Goal: Register for event/course

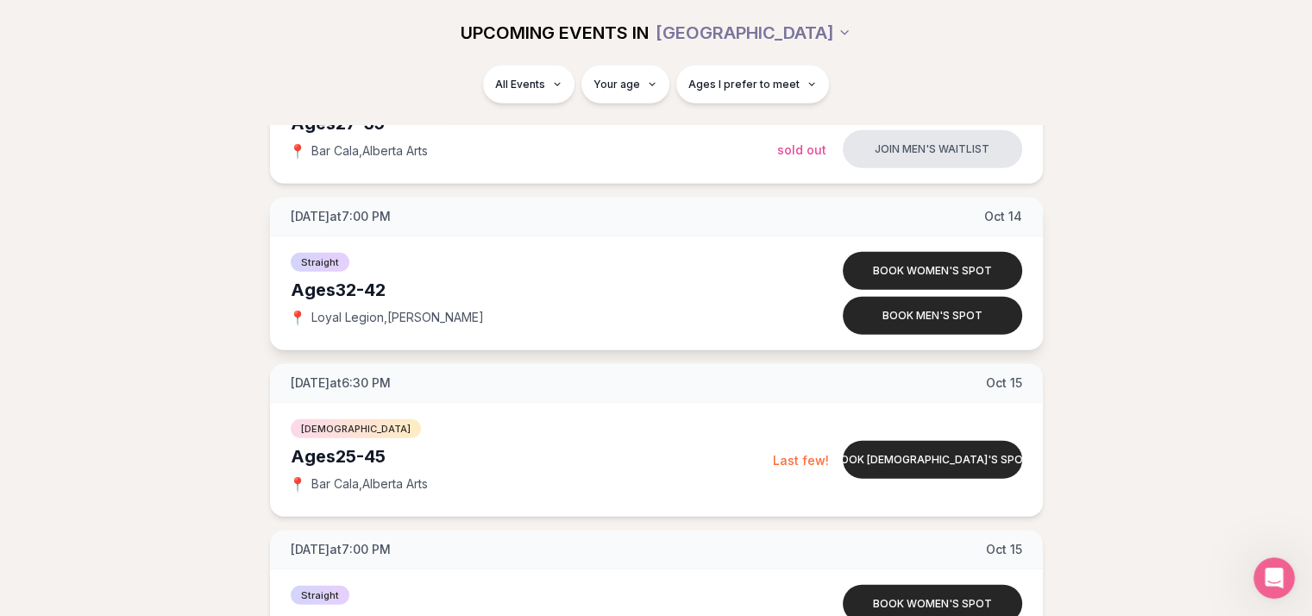
scroll to position [4658, 0]
click at [936, 463] on button "Book queer men's spot" at bounding box center [932, 460] width 179 height 38
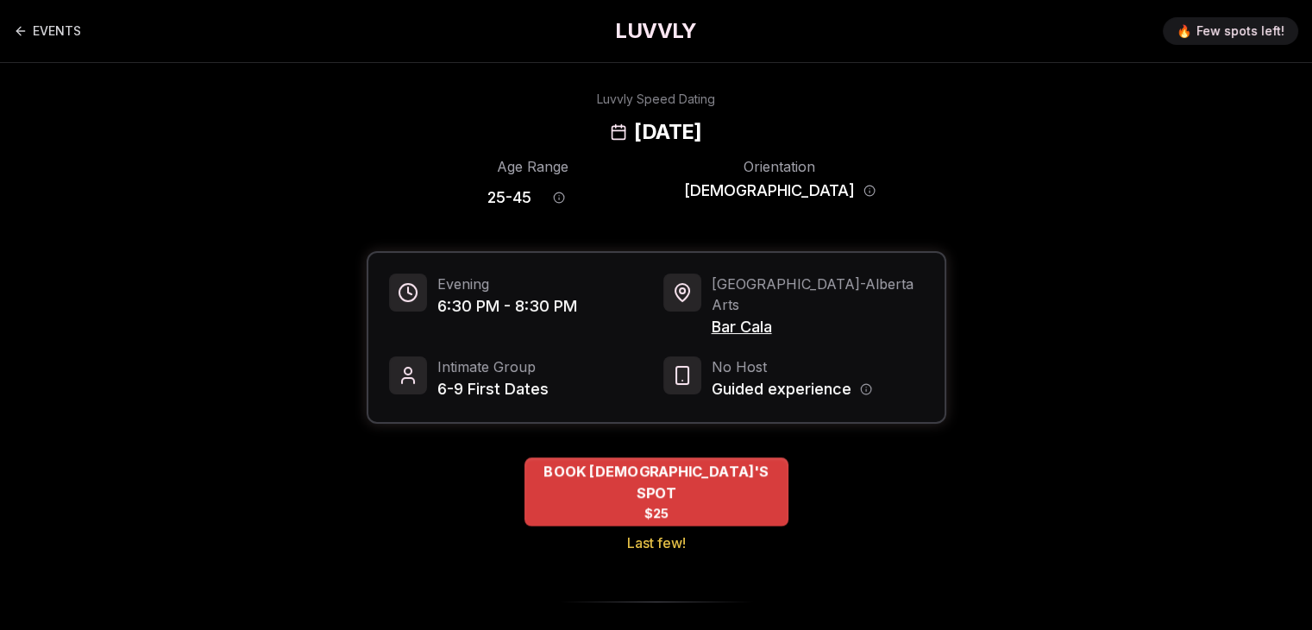
click at [639, 461] on span "BOOK QUEER MEN'S SPOT" at bounding box center [656, 482] width 264 height 42
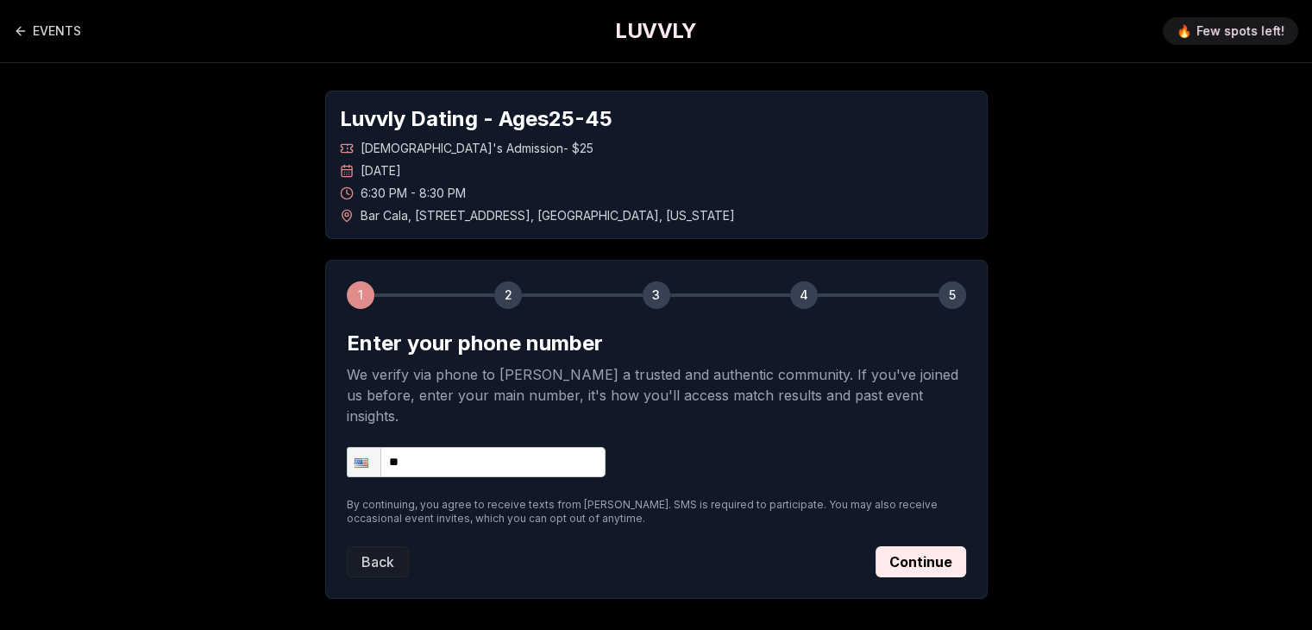
click at [424, 447] on input "**" at bounding box center [476, 462] width 259 height 30
type input "**********"
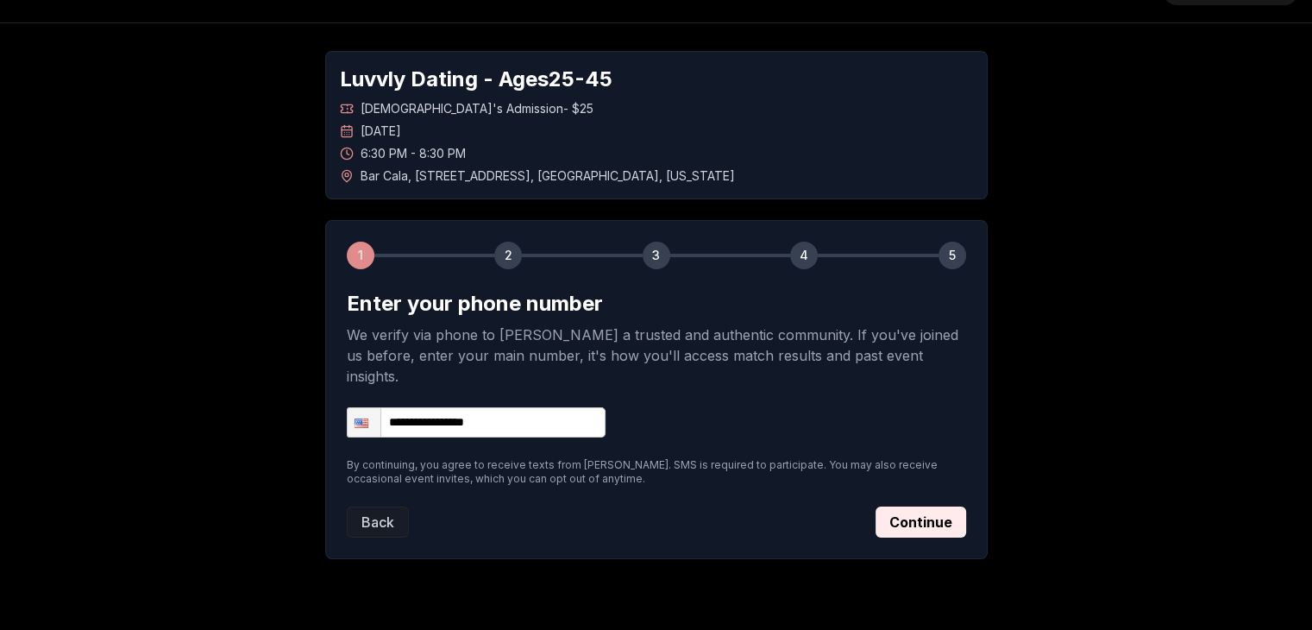
scroll to position [61, 0]
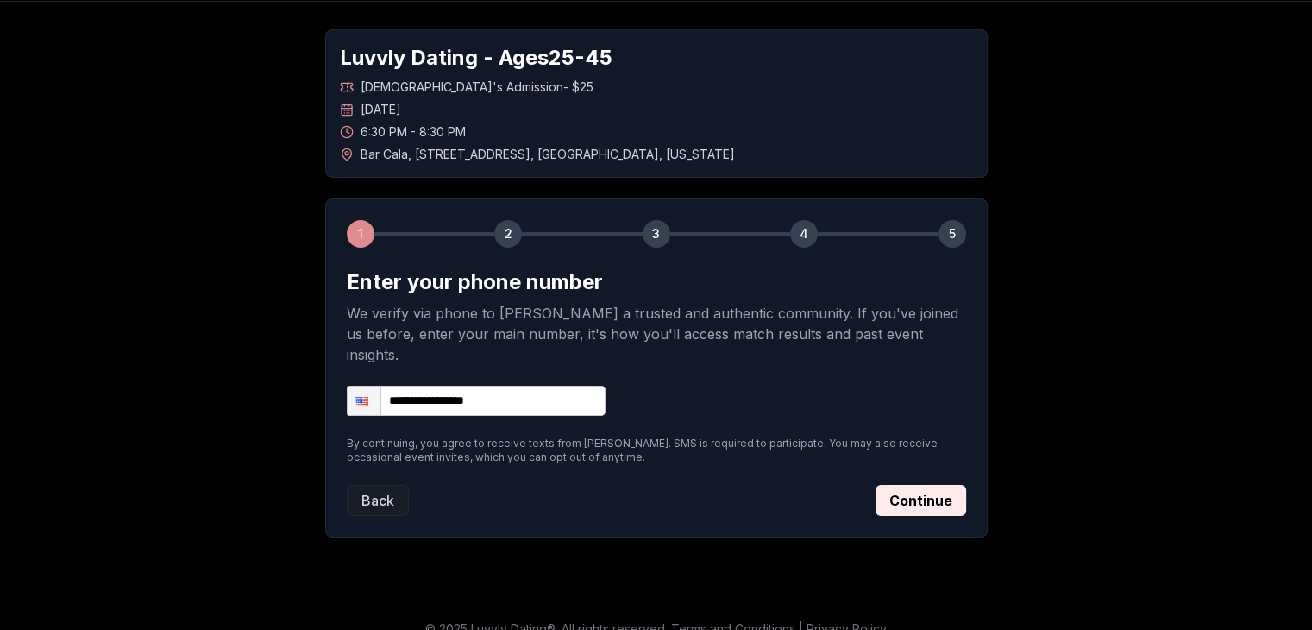
click at [980, 182] on div "**********" at bounding box center [656, 283] width 663 height 508
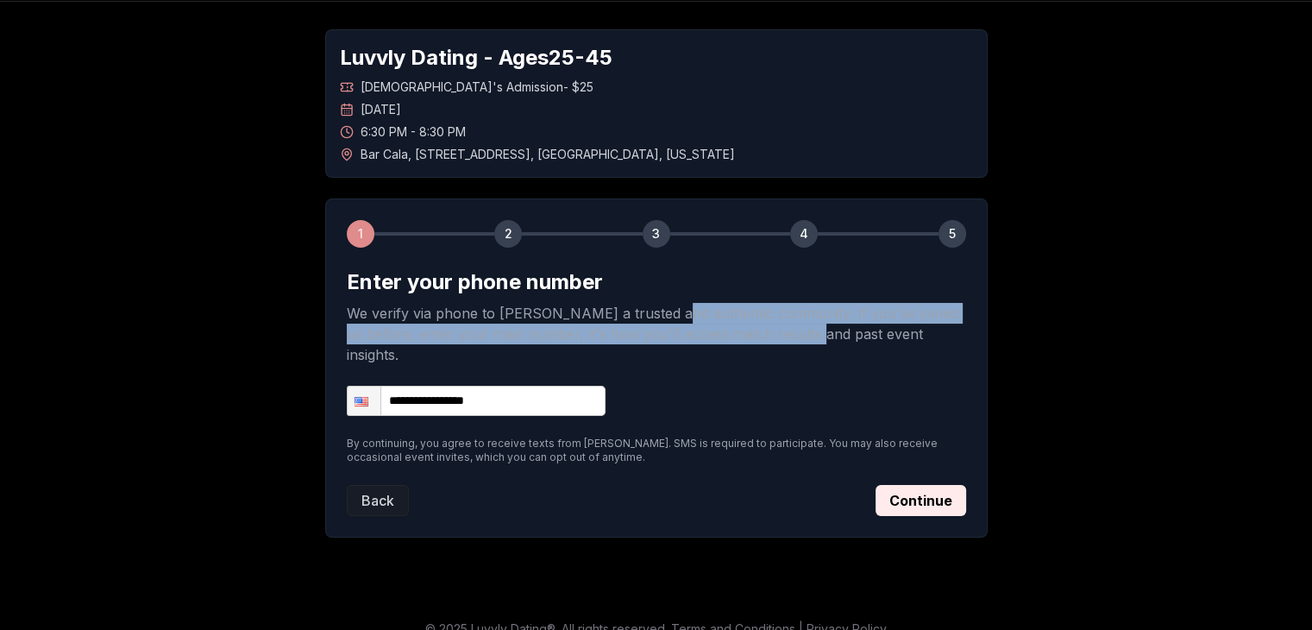
drag, startPoint x: 659, startPoint y: 321, endPoint x: 797, endPoint y: 329, distance: 138.2
click at [797, 329] on p "We verify via phone to foster a trusted and authentic community. If you've join…" at bounding box center [656, 334] width 619 height 62
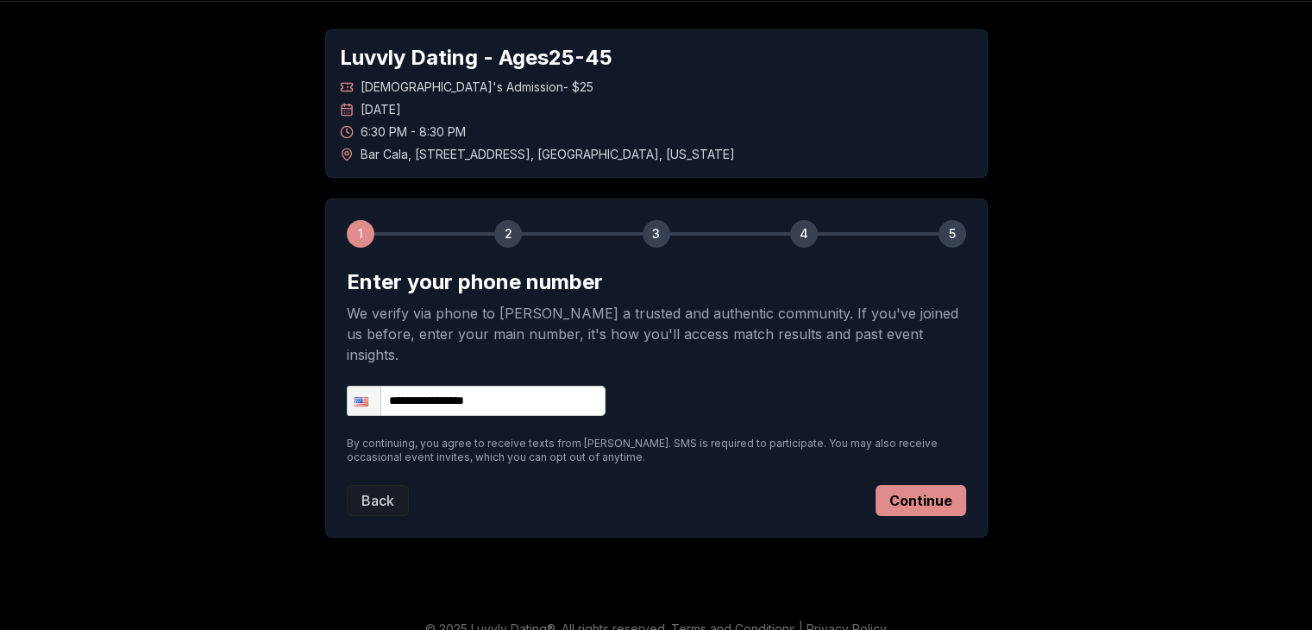
click at [927, 485] on button "Continue" at bounding box center [921, 500] width 91 height 31
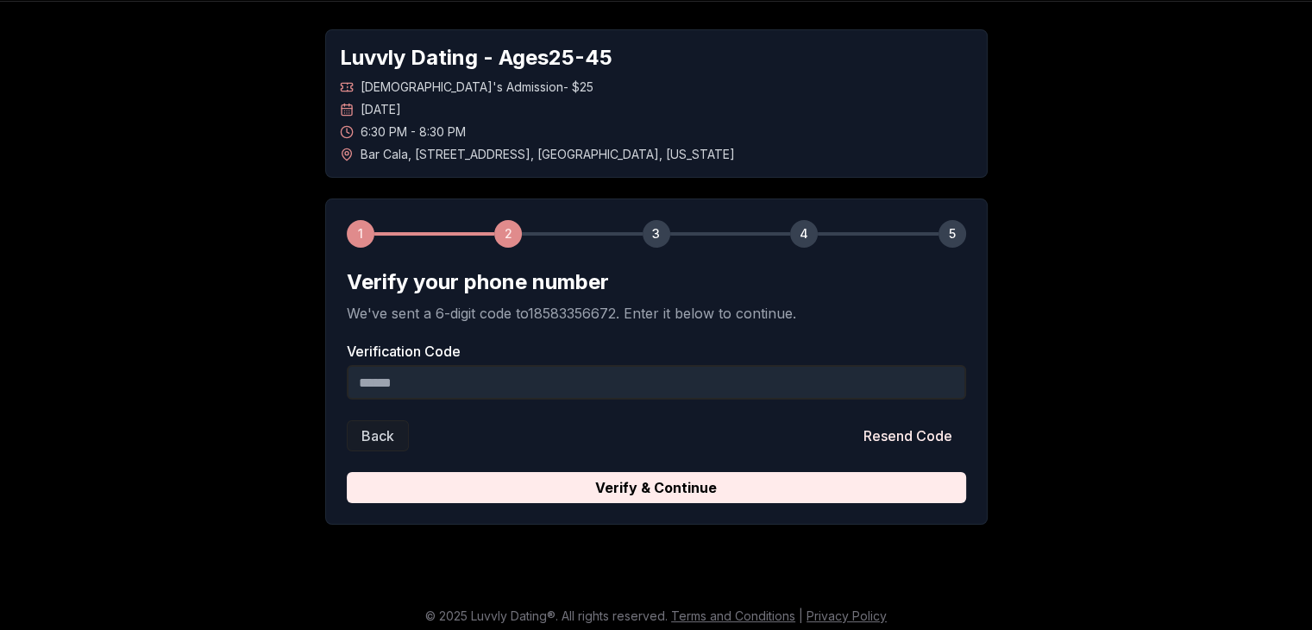
click at [731, 370] on input "Verification Code" at bounding box center [656, 382] width 619 height 35
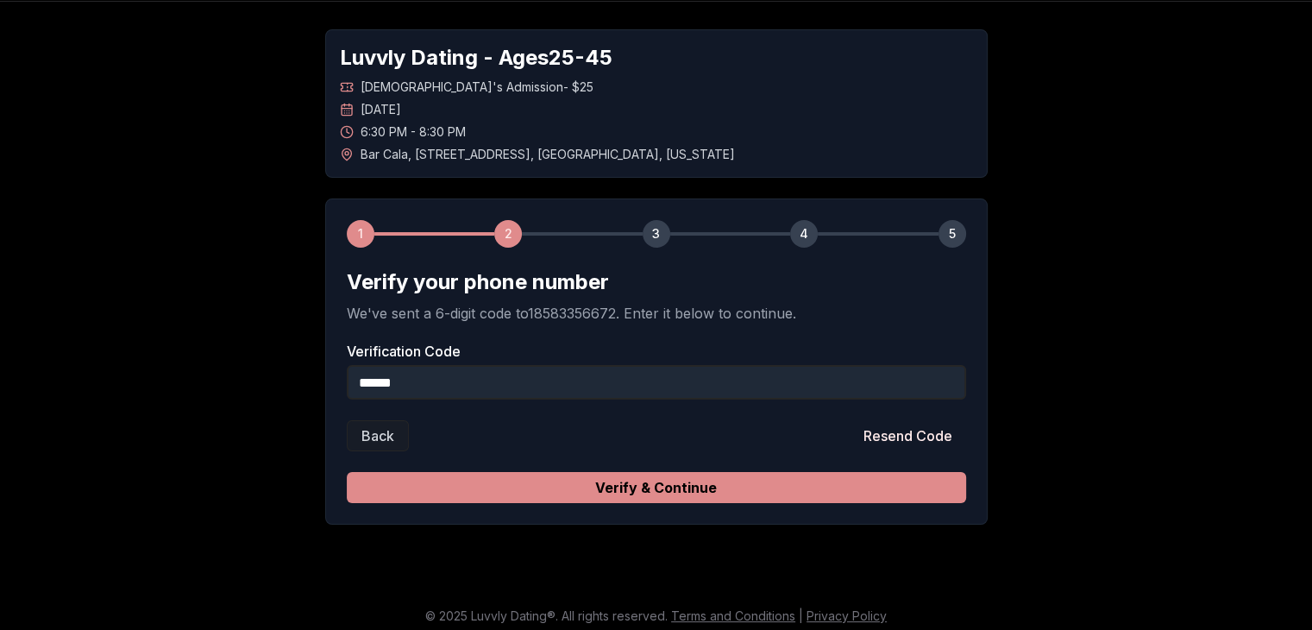
type input "******"
click at [658, 494] on button "Verify & Continue" at bounding box center [656, 487] width 619 height 31
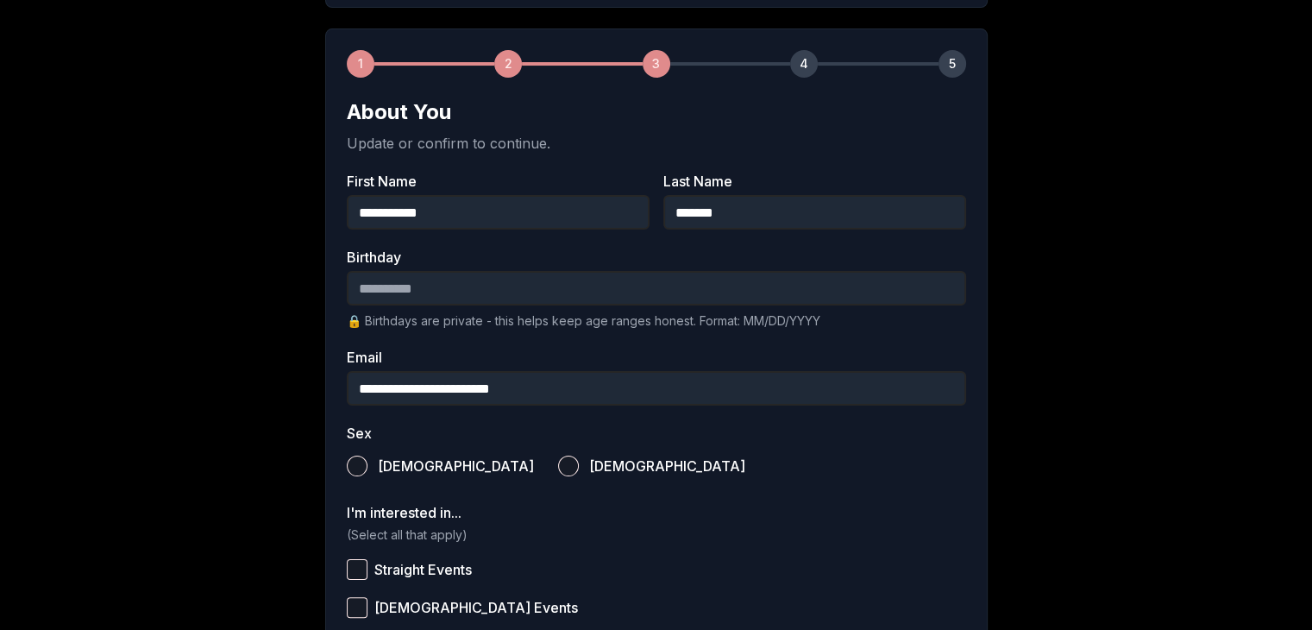
scroll to position [234, 0]
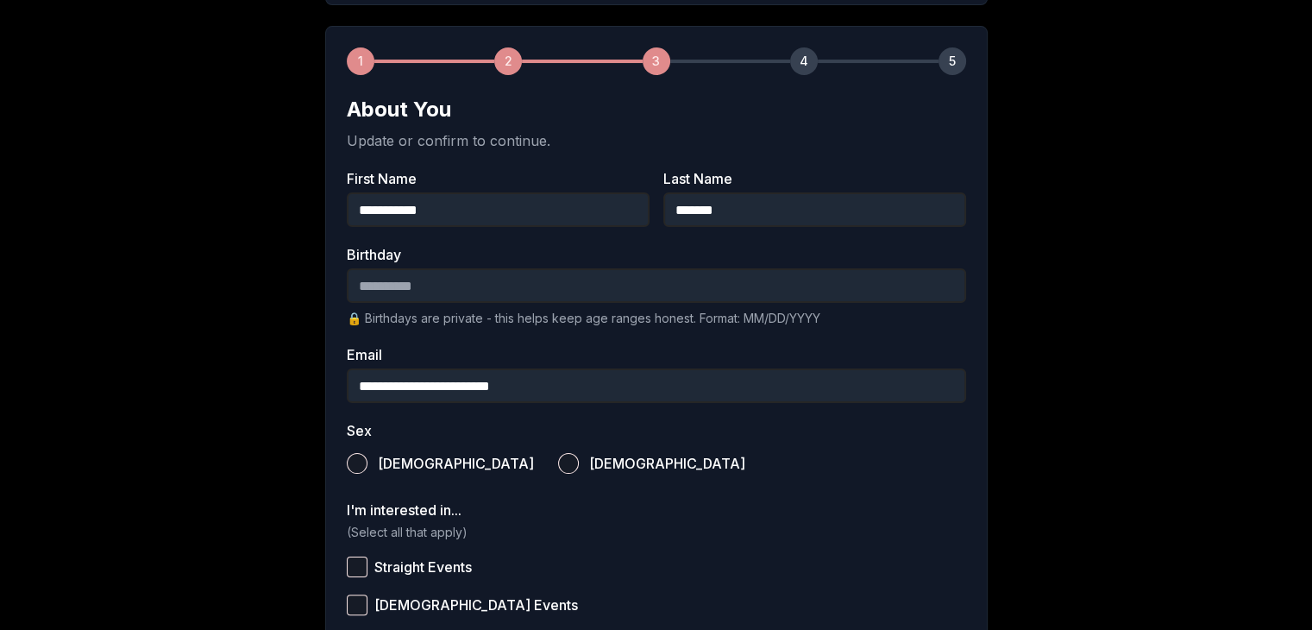
click at [390, 280] on input "Birthday" at bounding box center [656, 285] width 619 height 35
type input "**********"
click at [347, 473] on label "Male" at bounding box center [440, 463] width 187 height 38
click at [347, 473] on button "Male" at bounding box center [357, 463] width 21 height 21
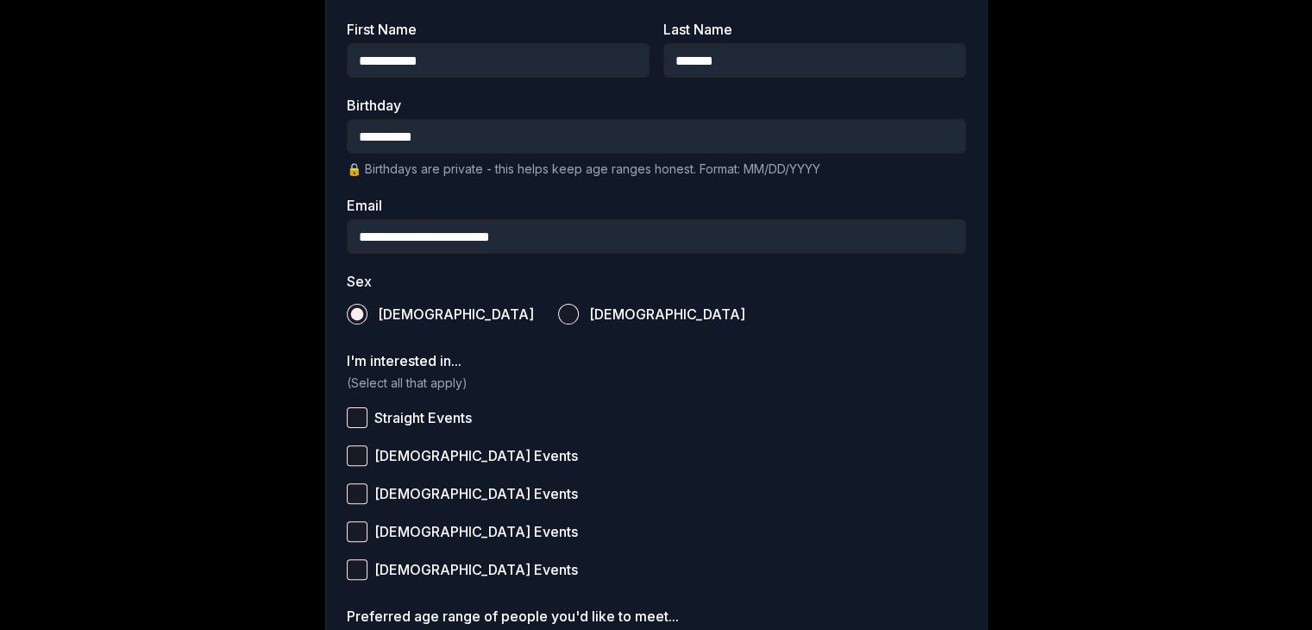
scroll to position [579, 0]
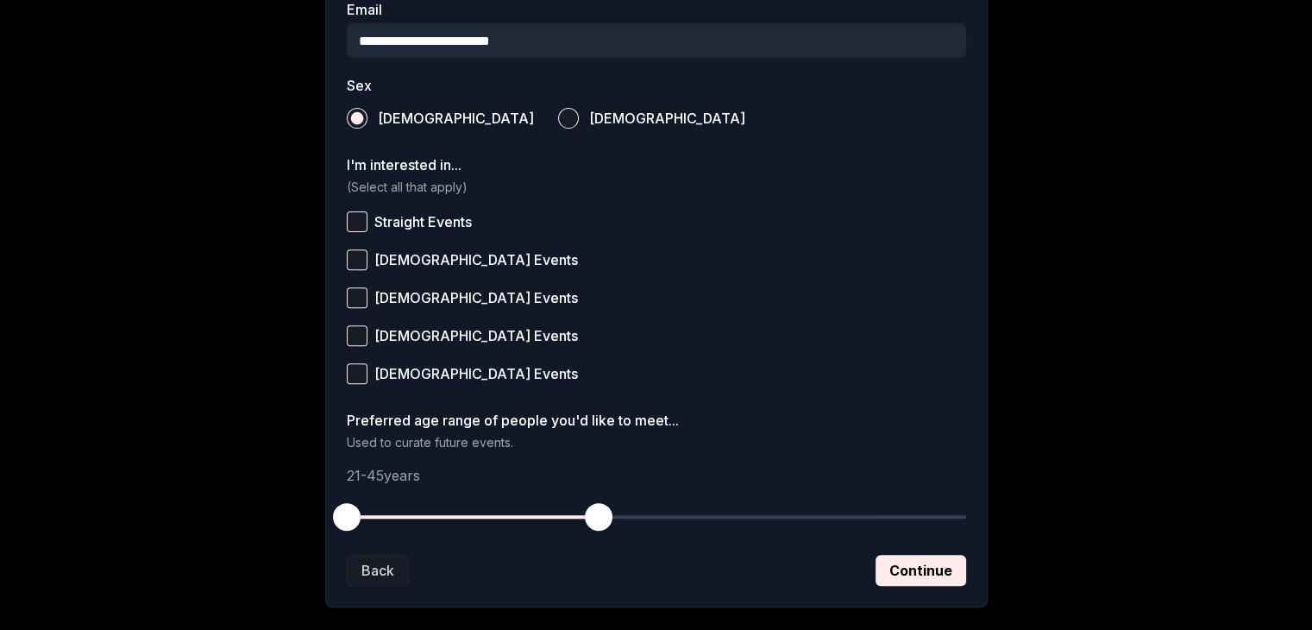
click at [354, 288] on button "Queer Men Events" at bounding box center [357, 297] width 21 height 21
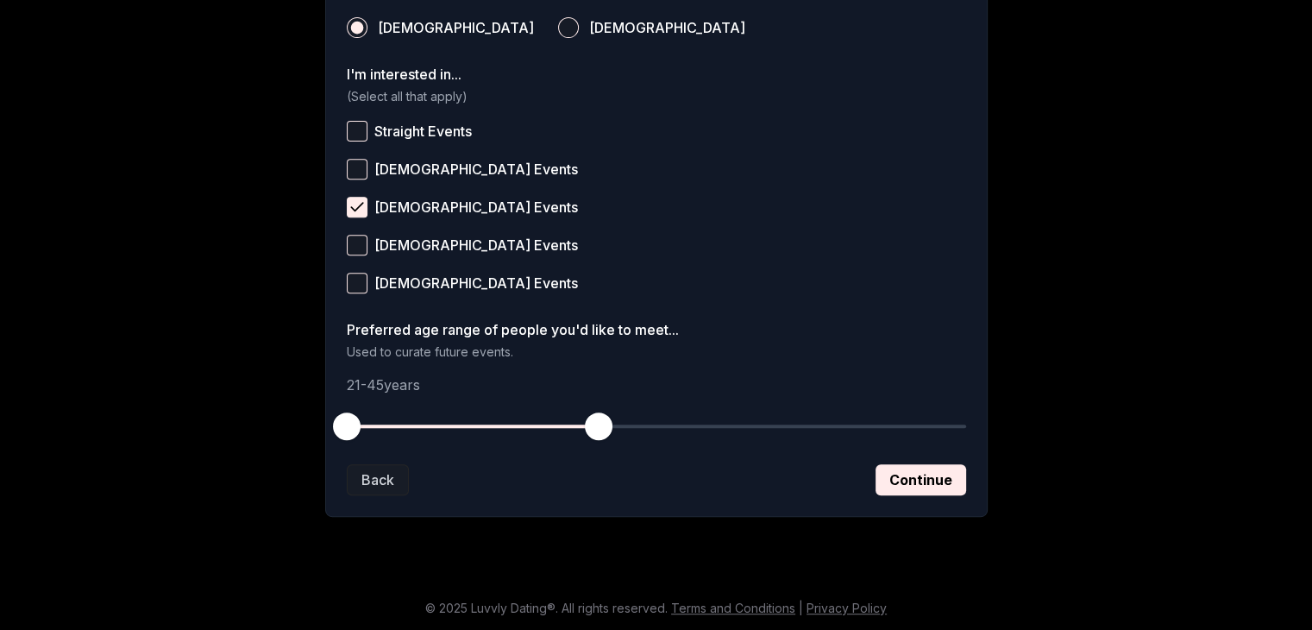
scroll to position [669, 0]
drag, startPoint x: 349, startPoint y: 418, endPoint x: 402, endPoint y: 428, distance: 54.3
click at [402, 428] on span "button" at bounding box center [399, 426] width 28 height 28
drag, startPoint x: 608, startPoint y: 419, endPoint x: 545, endPoint y: 432, distance: 64.3
click at [545, 432] on span "button" at bounding box center [546, 426] width 28 height 28
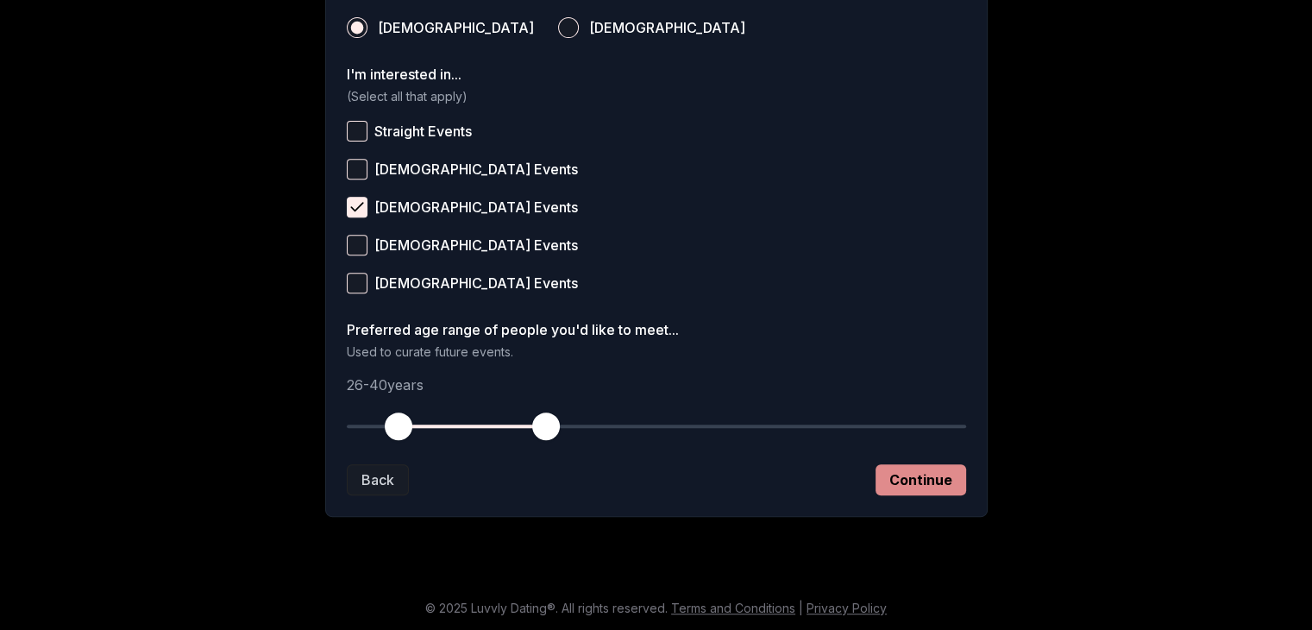
click at [939, 473] on button "Continue" at bounding box center [921, 479] width 91 height 31
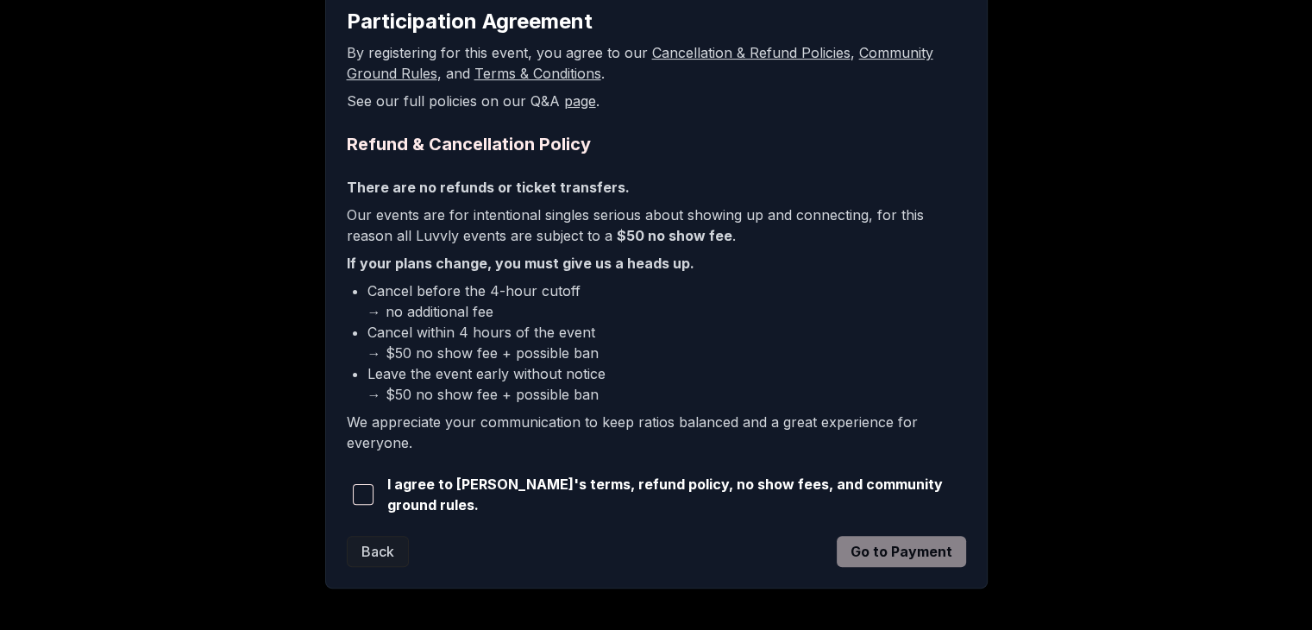
scroll to position [217, 0]
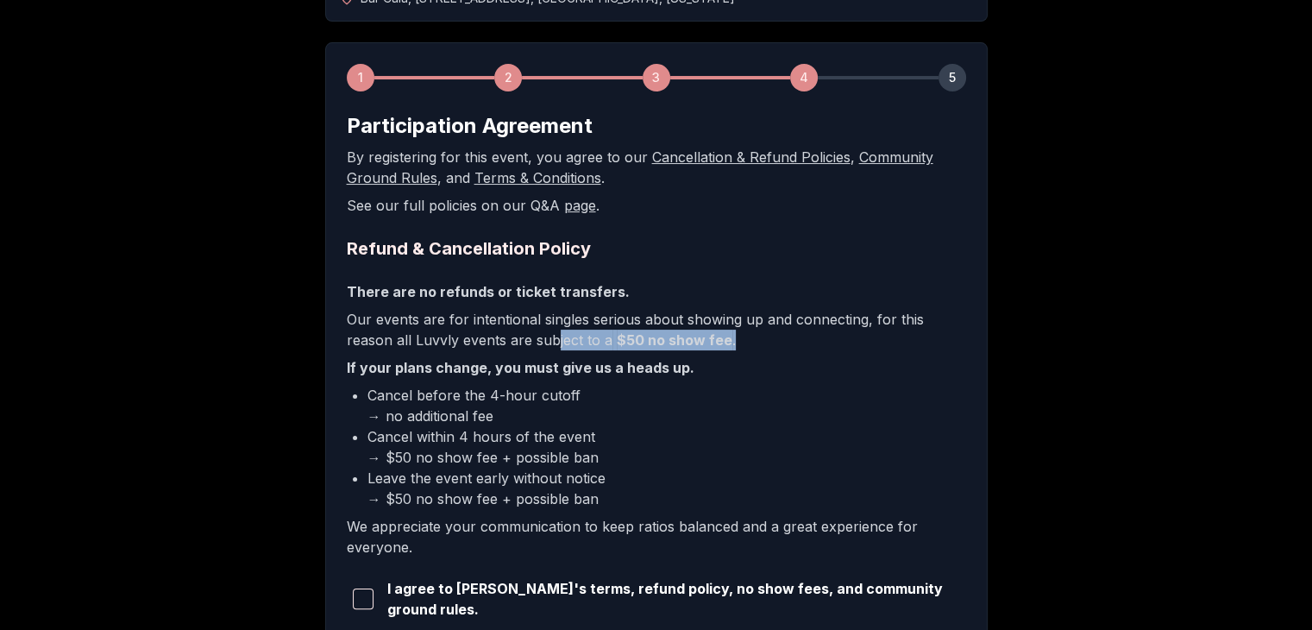
drag, startPoint x: 504, startPoint y: 329, endPoint x: 694, endPoint y: 336, distance: 189.9
click at [694, 336] on p "Our events are for intentional singles serious about showing up and connecting,…" at bounding box center [656, 329] width 619 height 41
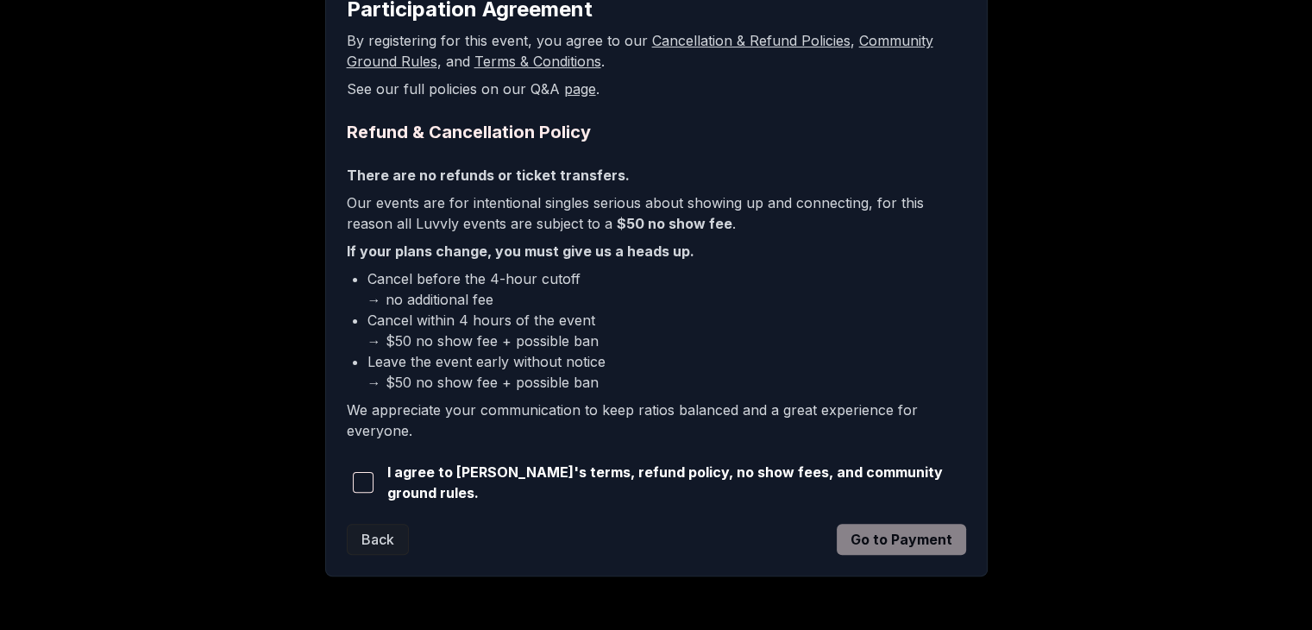
scroll to position [304, 0]
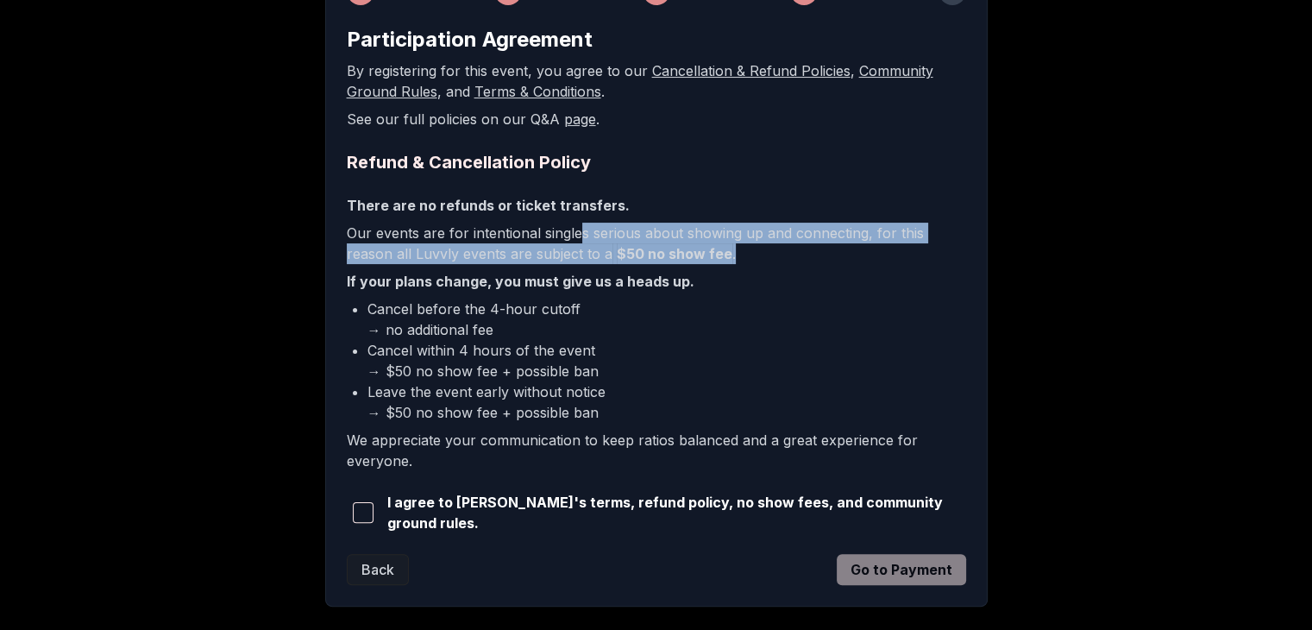
drag, startPoint x: 605, startPoint y: 236, endPoint x: 722, endPoint y: 254, distance: 118.8
click at [722, 254] on p "Our events are for intentional singles serious about showing up and connecting,…" at bounding box center [656, 243] width 619 height 41
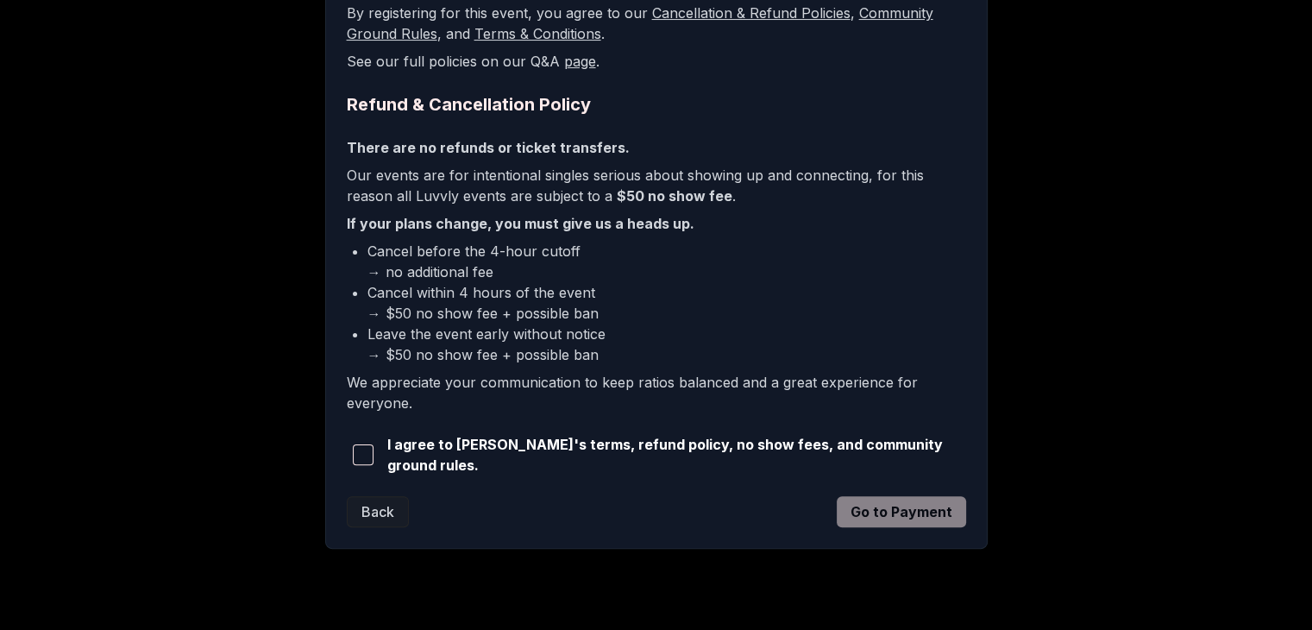
scroll to position [390, 0]
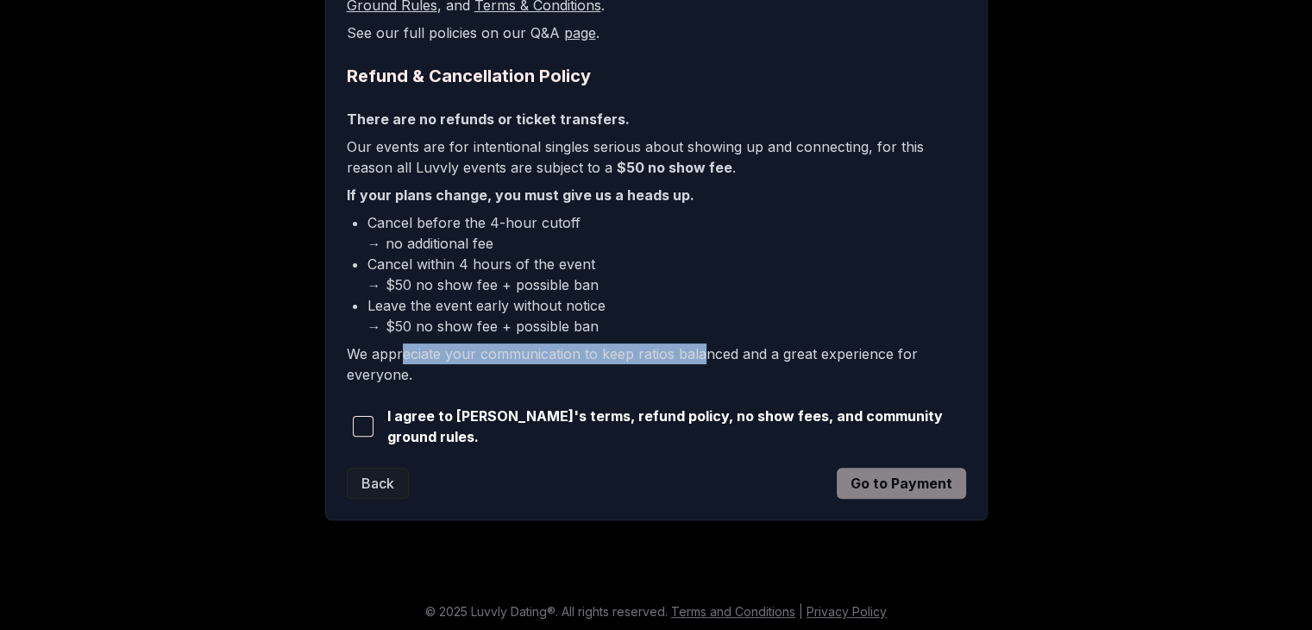
drag, startPoint x: 400, startPoint y: 353, endPoint x: 703, endPoint y: 357, distance: 302.8
click at [703, 357] on p "We appreciate your communication to keep ratios balanced and a great experience…" at bounding box center [656, 363] width 619 height 41
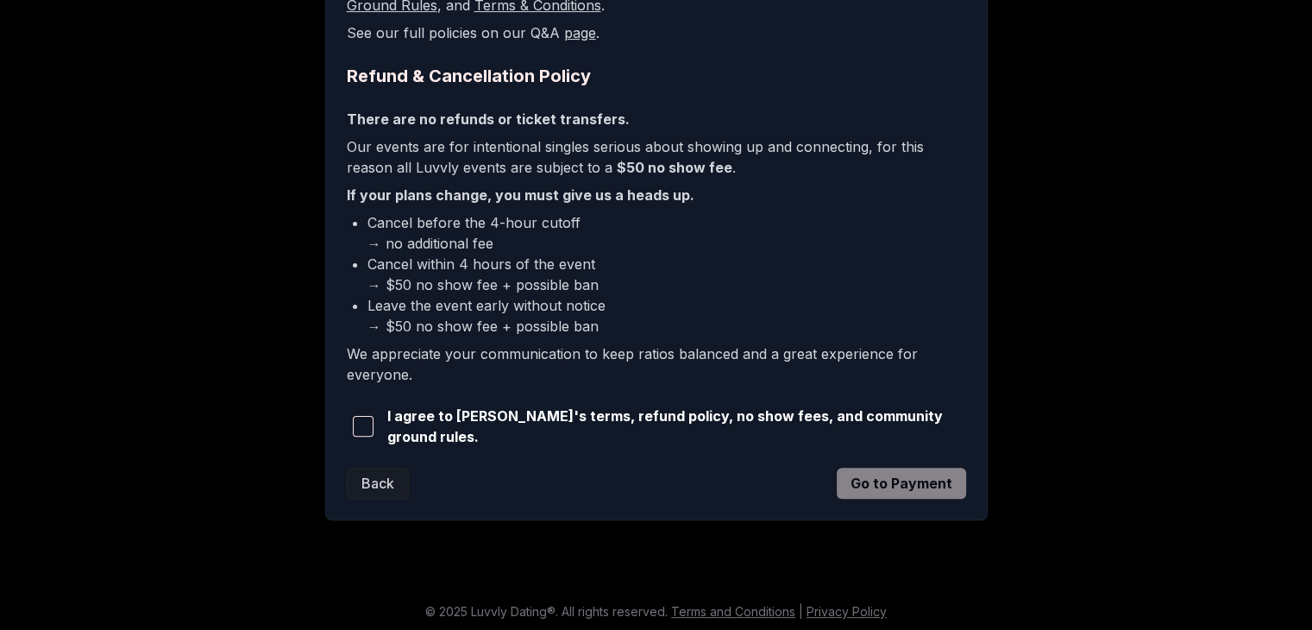
click at [362, 419] on span "button" at bounding box center [363, 426] width 21 height 21
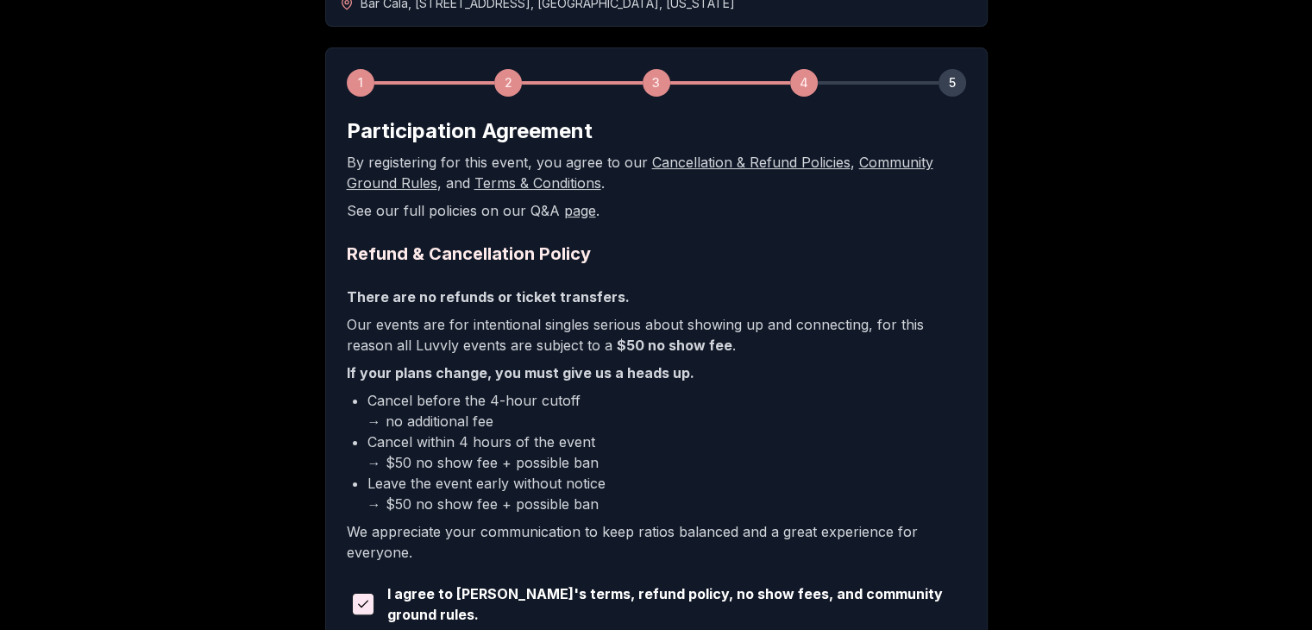
scroll to position [131, 0]
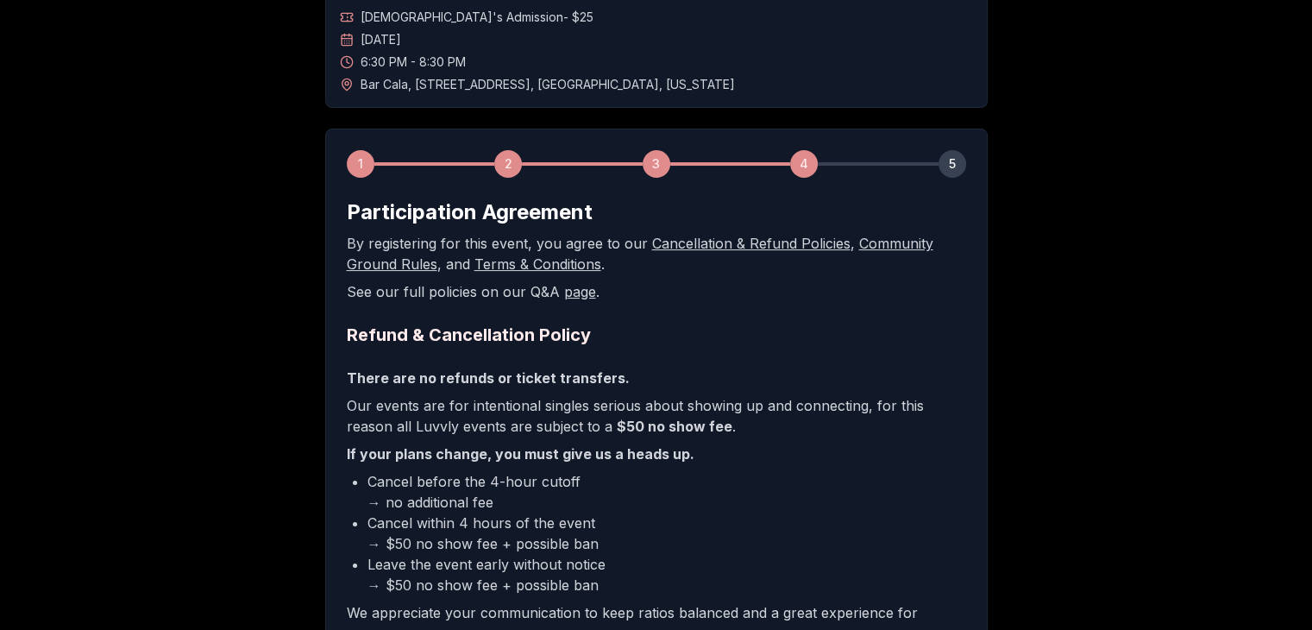
click at [776, 246] on link "Cancellation & Refund Policies" at bounding box center [751, 243] width 198 height 17
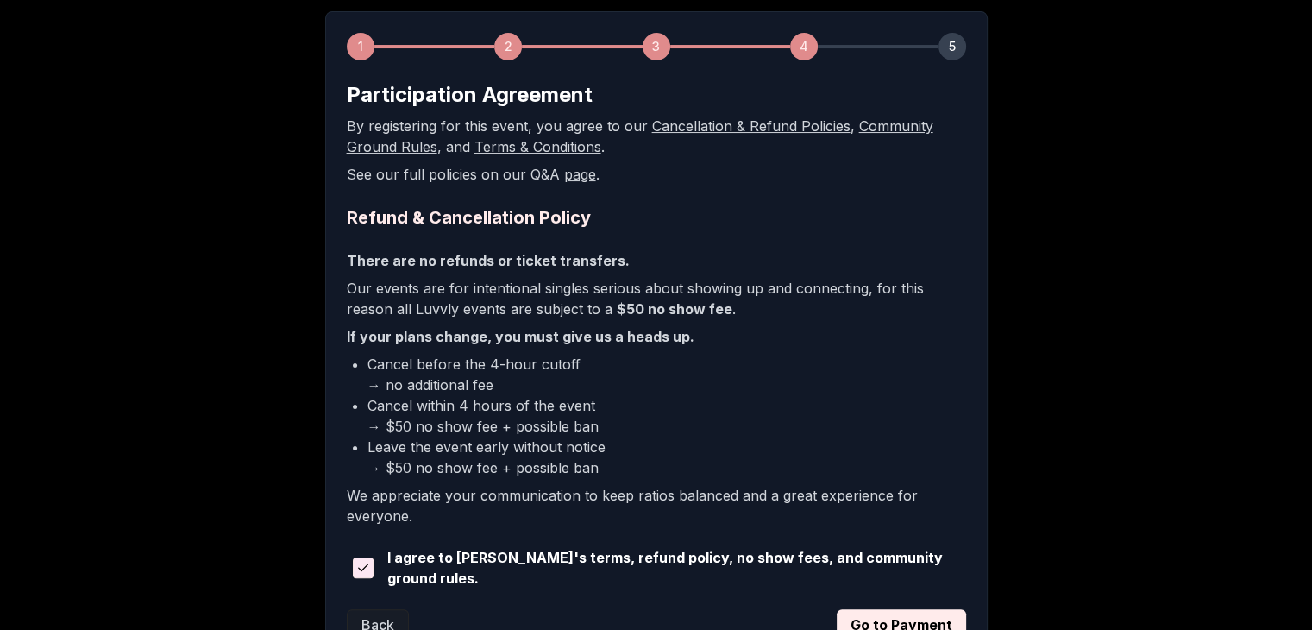
scroll to position [390, 0]
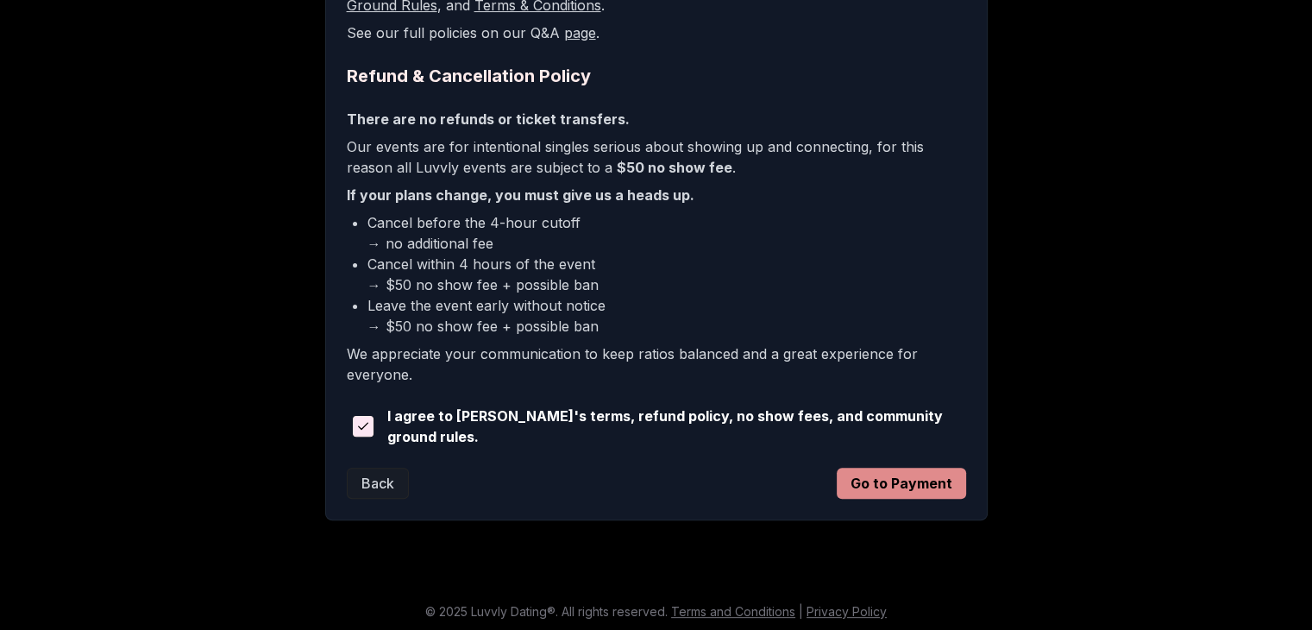
click at [930, 475] on button "Go to Payment" at bounding box center [901, 483] width 129 height 31
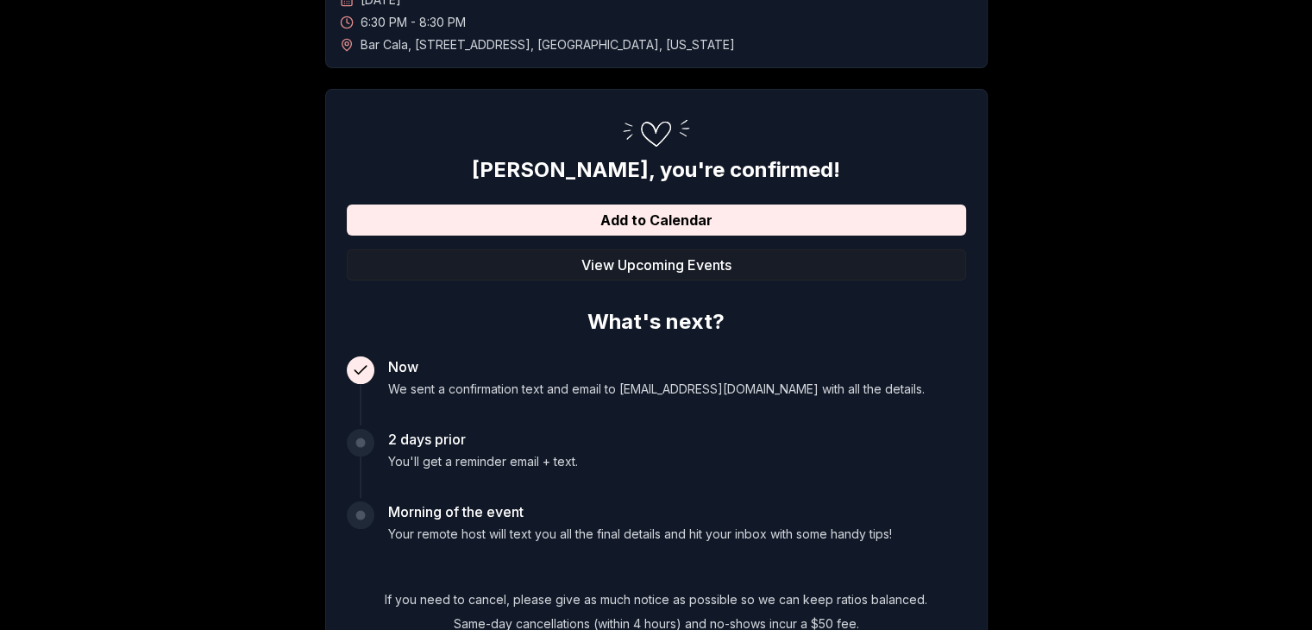
scroll to position [173, 0]
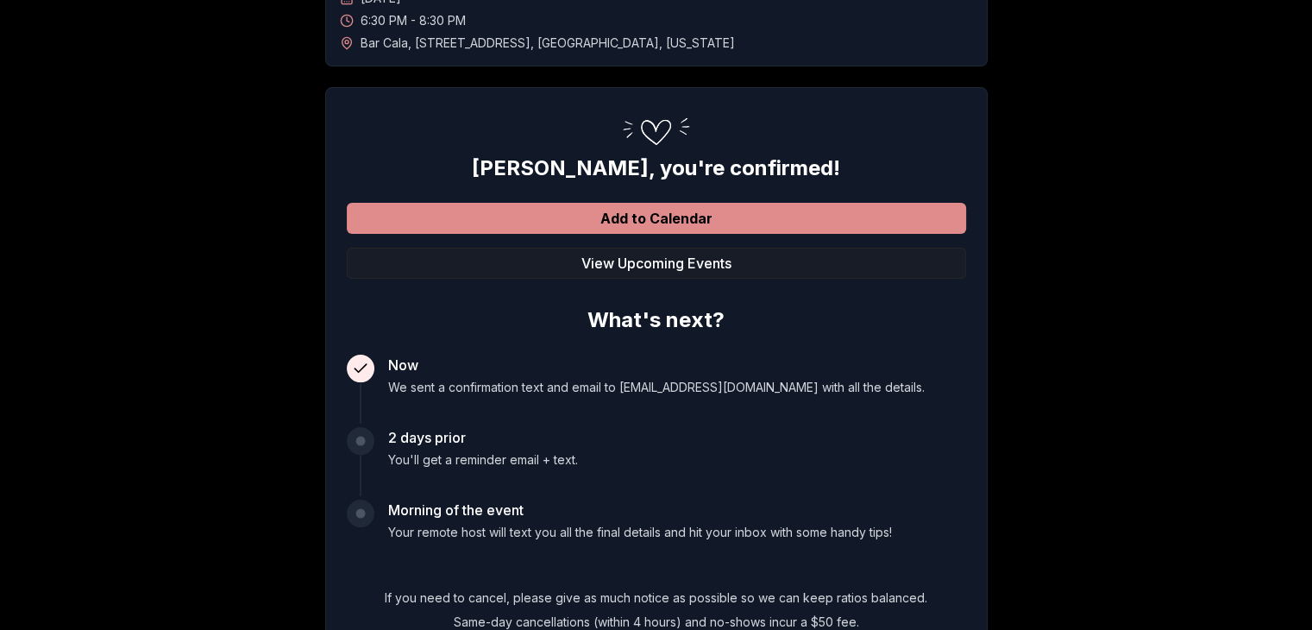
click at [722, 230] on button "Add to Calendar" at bounding box center [656, 218] width 619 height 31
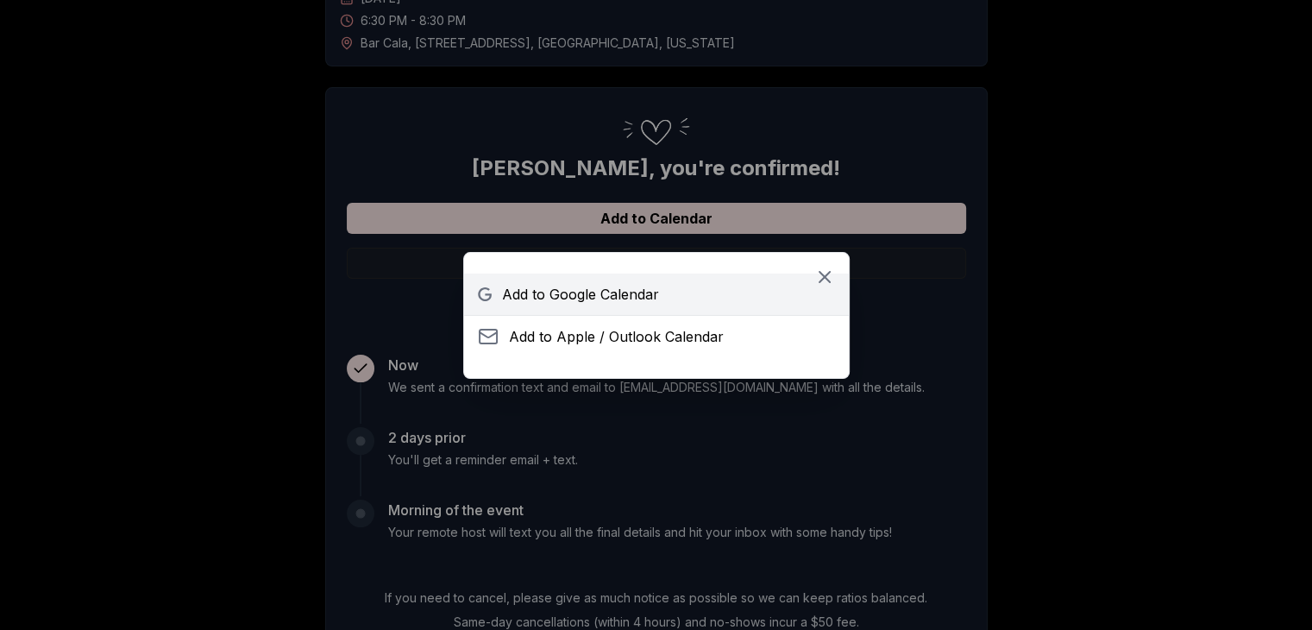
click at [707, 291] on link "Add to Google Calendar" at bounding box center [656, 293] width 385 height 41
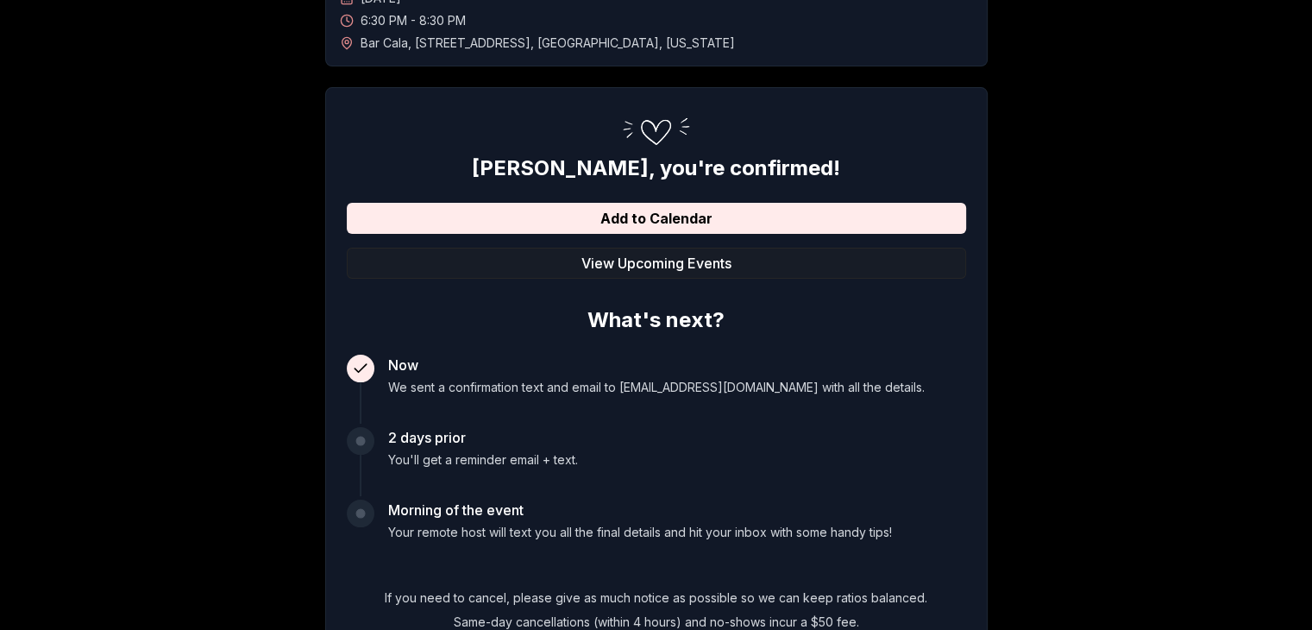
scroll to position [332, 0]
